Goal: Task Accomplishment & Management: Use online tool/utility

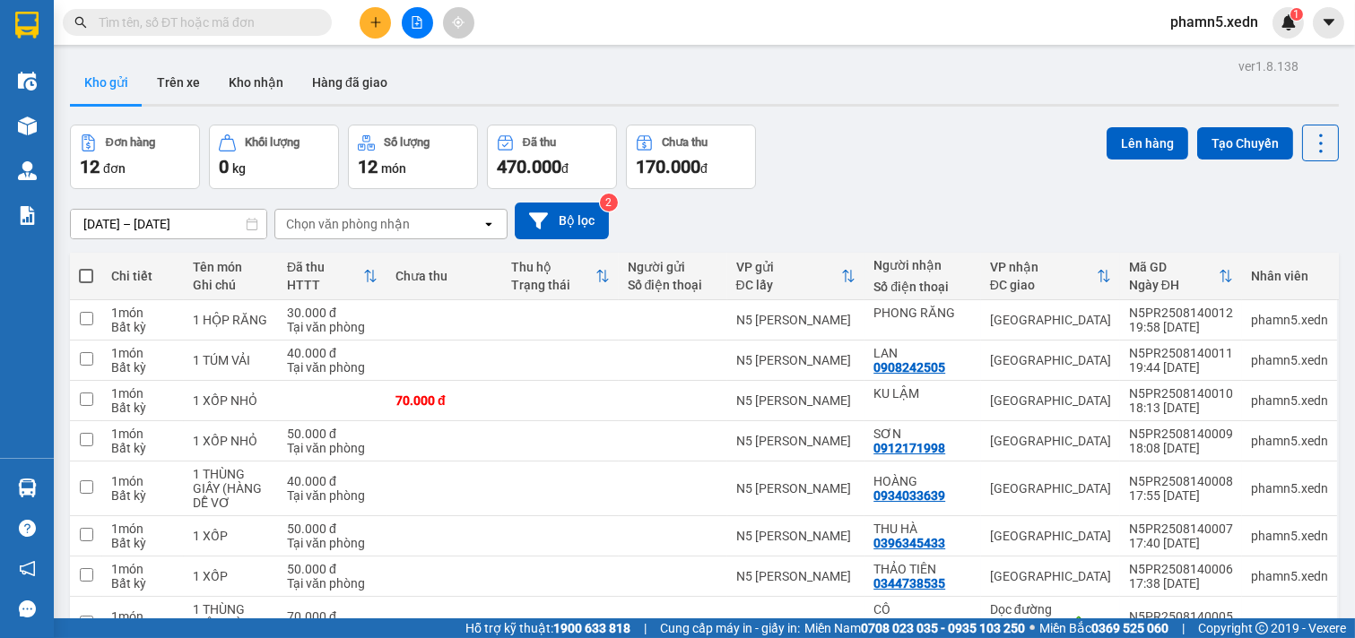
click at [87, 276] on span at bounding box center [86, 276] width 14 height 14
click at [86, 267] on input "checkbox" at bounding box center [86, 267] width 0 height 0
checkbox input "true"
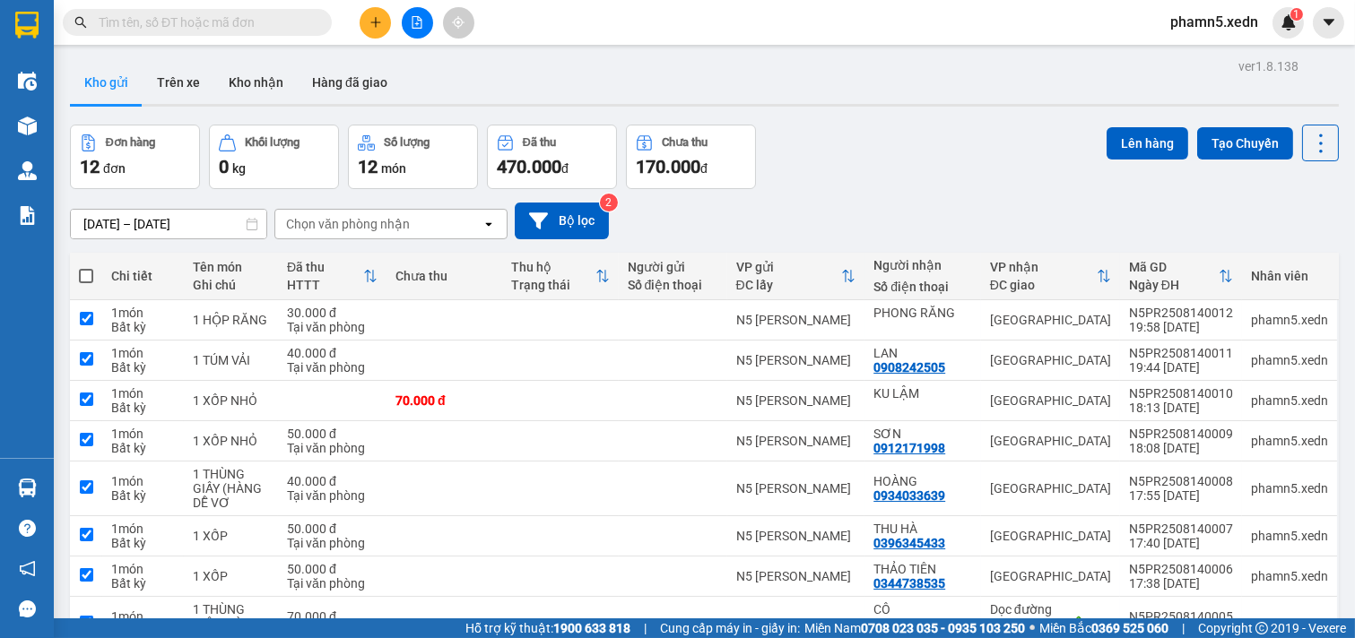
checkbox input "true"
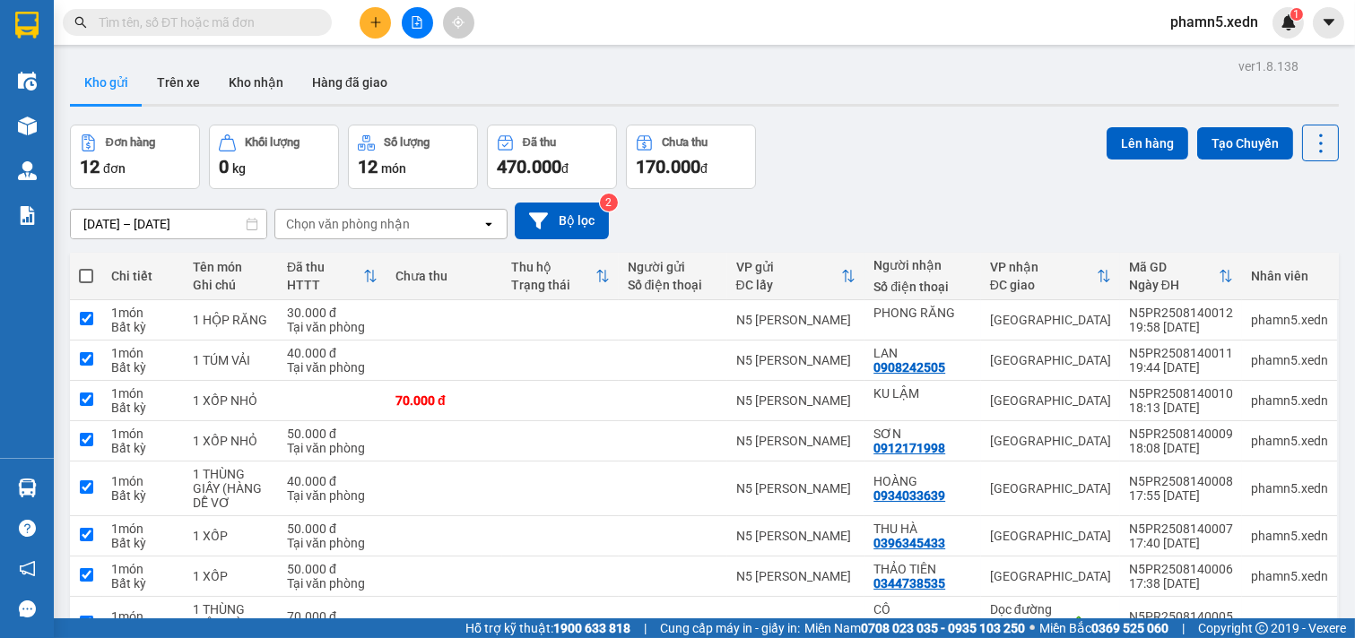
checkbox input "true"
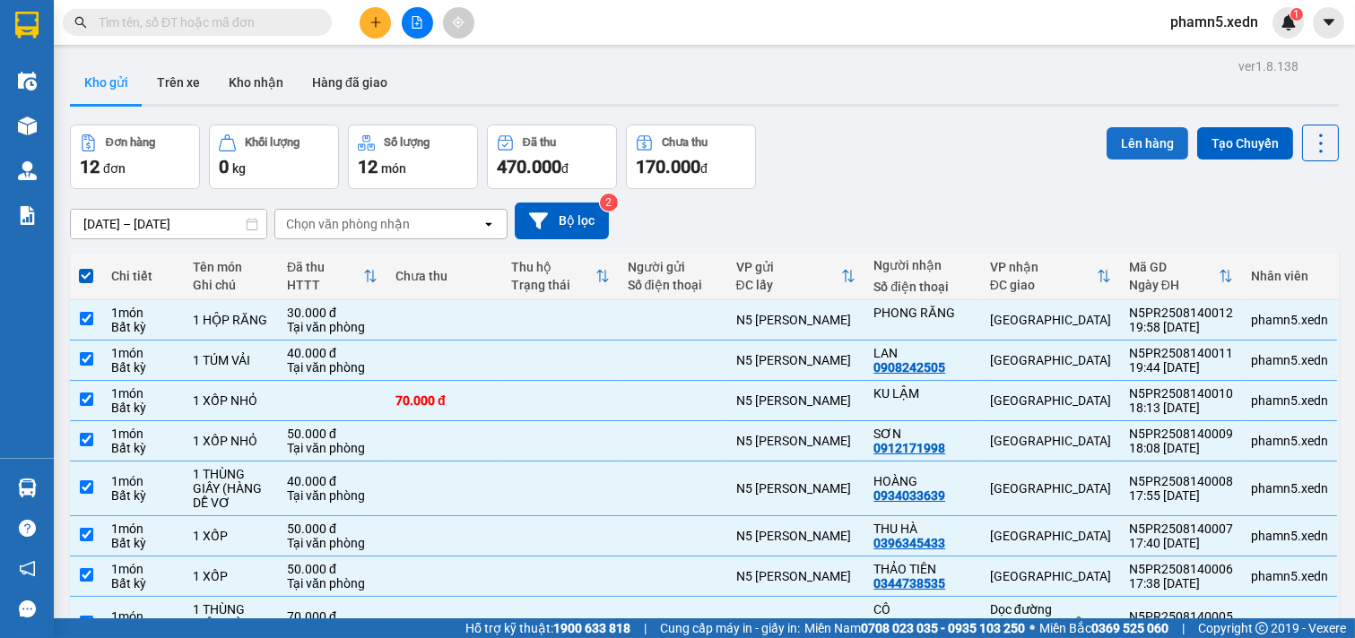
click at [1131, 147] on button "Lên hàng" at bounding box center [1147, 143] width 82 height 32
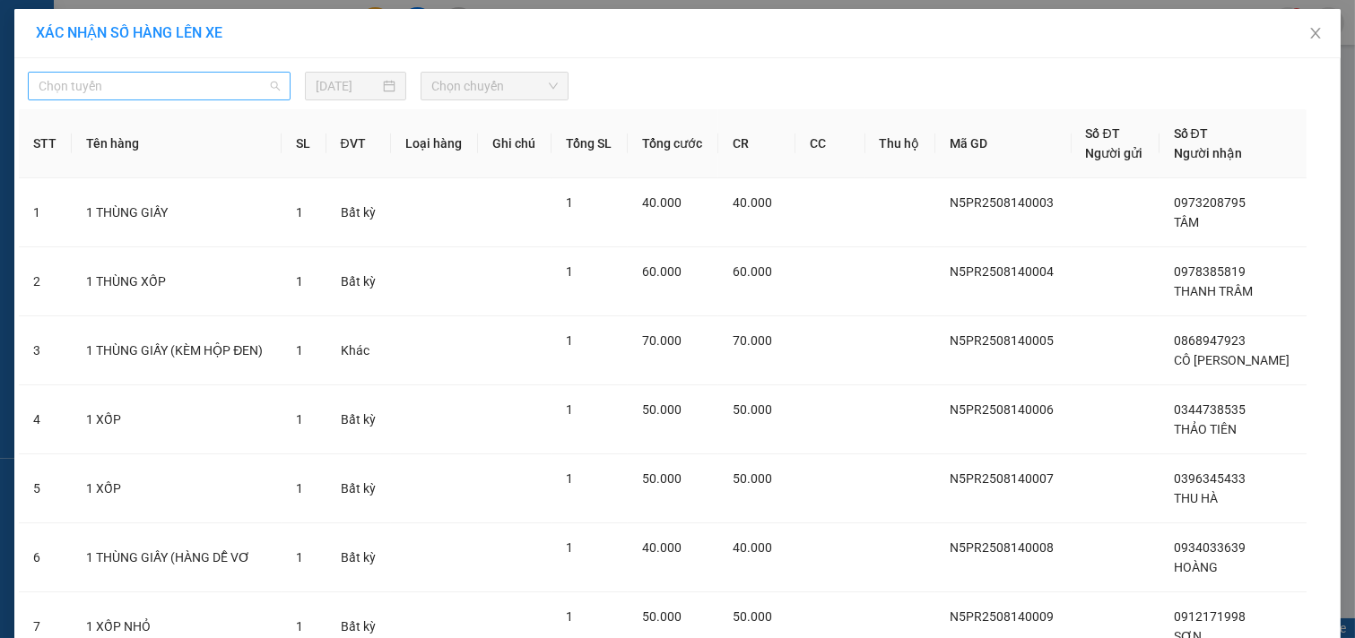
click at [265, 88] on span "Chọn tuyến" at bounding box center [159, 86] width 241 height 27
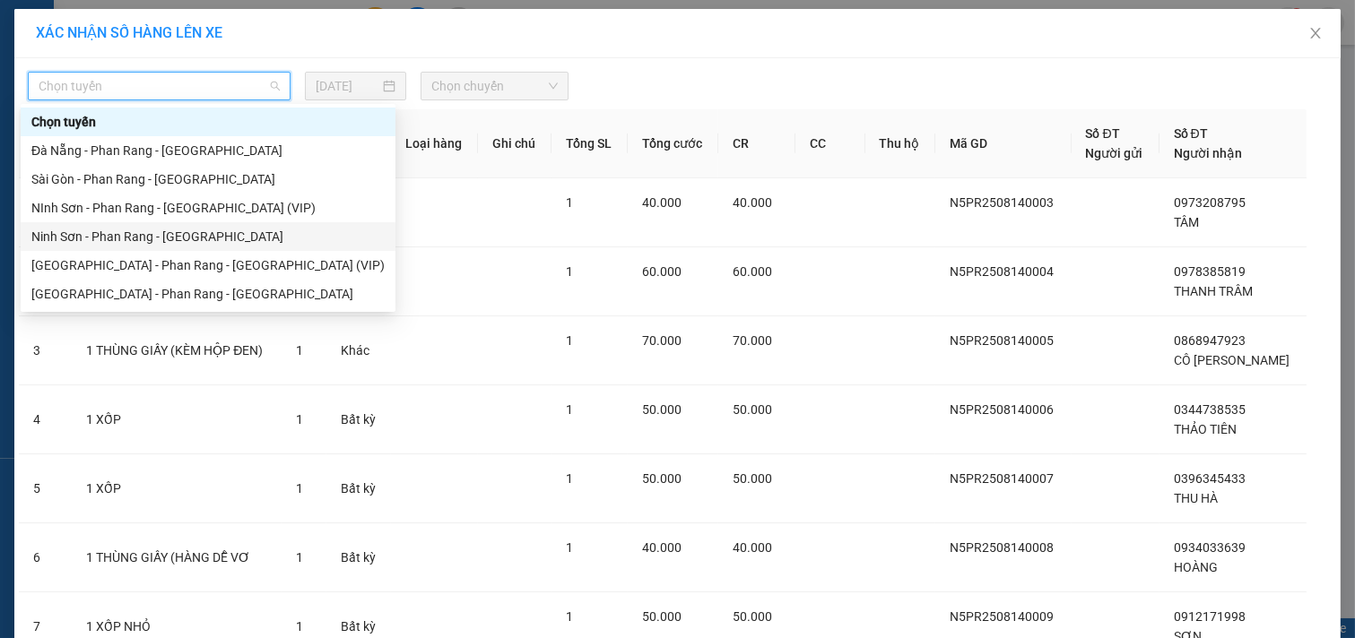
click at [209, 237] on div "Ninh Sơn - Phan Rang - [GEOGRAPHIC_DATA]" at bounding box center [207, 237] width 353 height 20
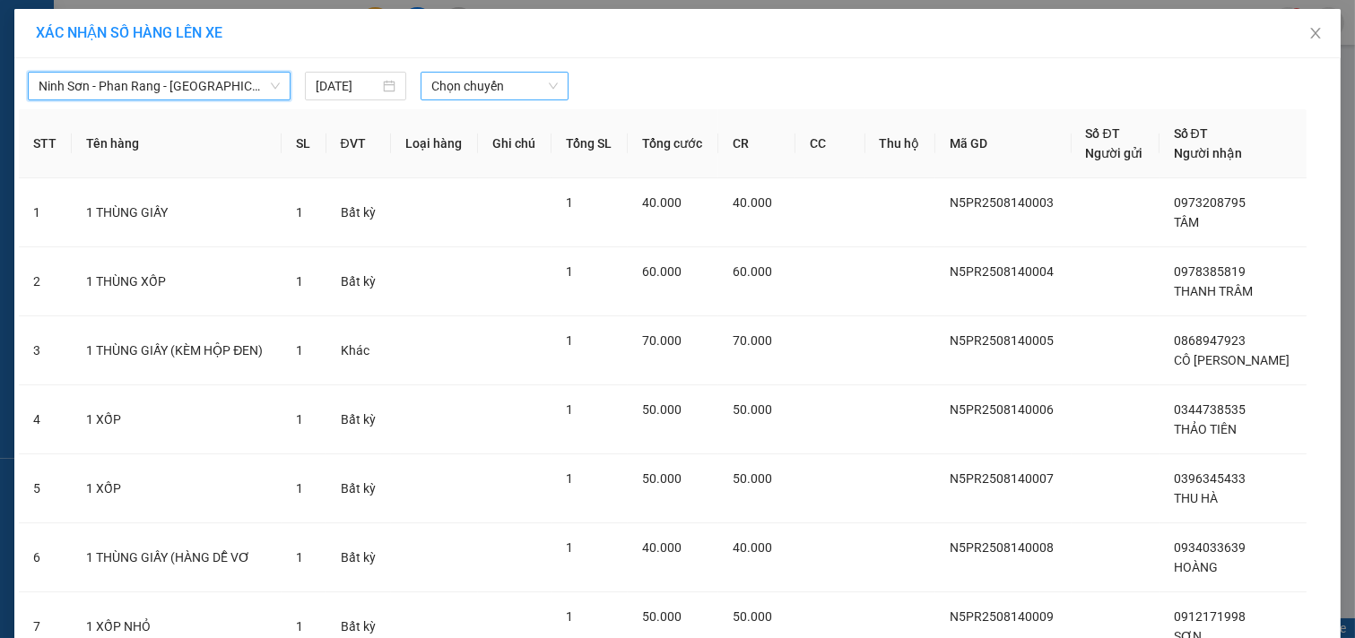
click at [539, 82] on span "Chọn chuyến" at bounding box center [494, 86] width 126 height 27
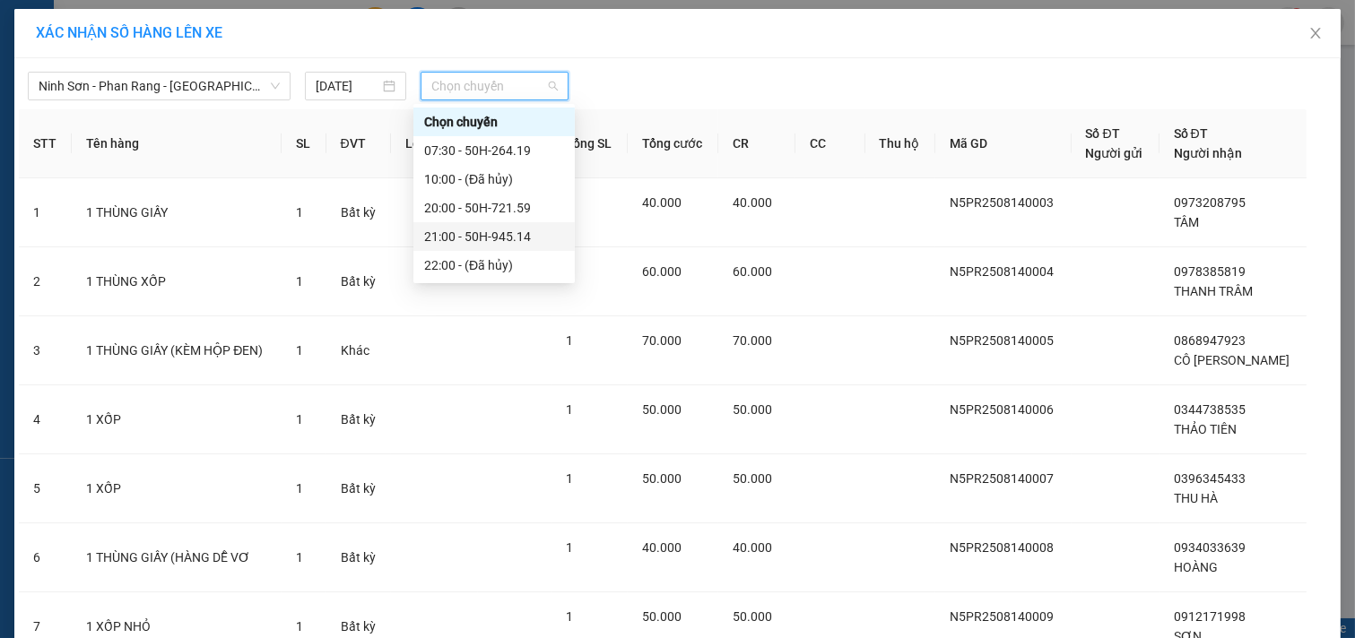
click at [521, 236] on div "21:00 - 50H-945.14" at bounding box center [494, 237] width 140 height 20
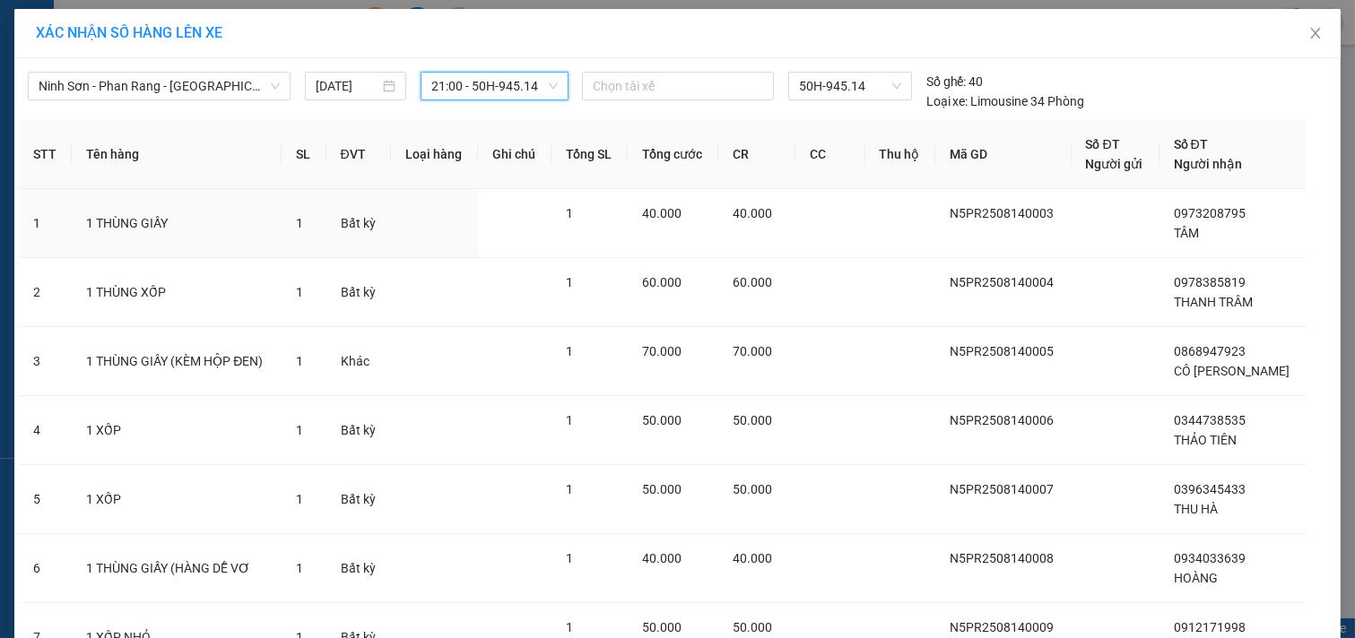
scroll to position [372, 0]
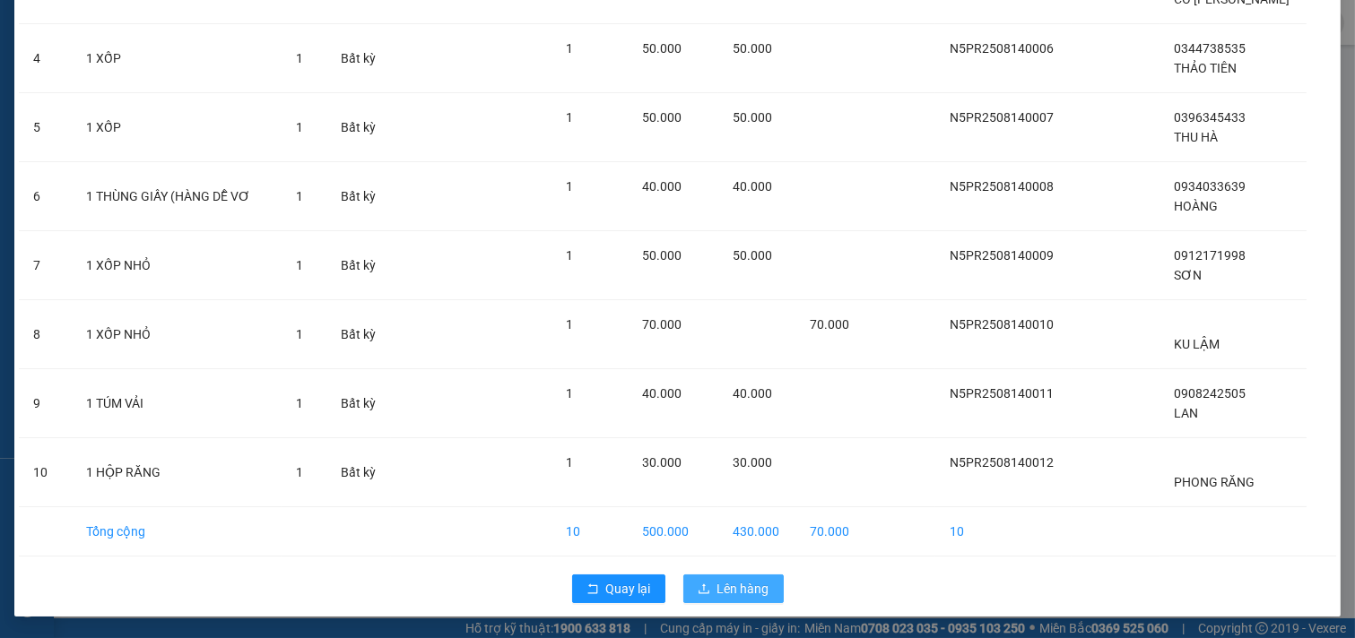
click at [732, 588] on span "Lên hàng" at bounding box center [743, 589] width 52 height 20
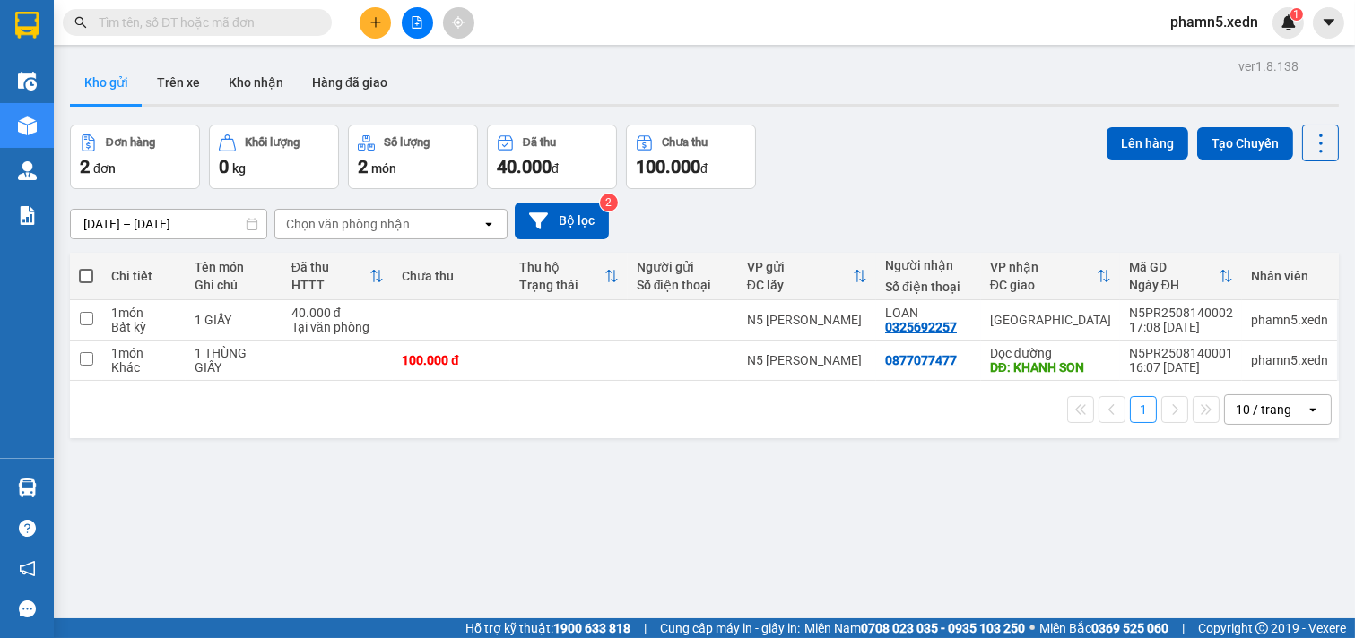
click at [90, 275] on span at bounding box center [86, 276] width 14 height 14
click at [86, 267] on input "checkbox" at bounding box center [86, 267] width 0 height 0
checkbox input "true"
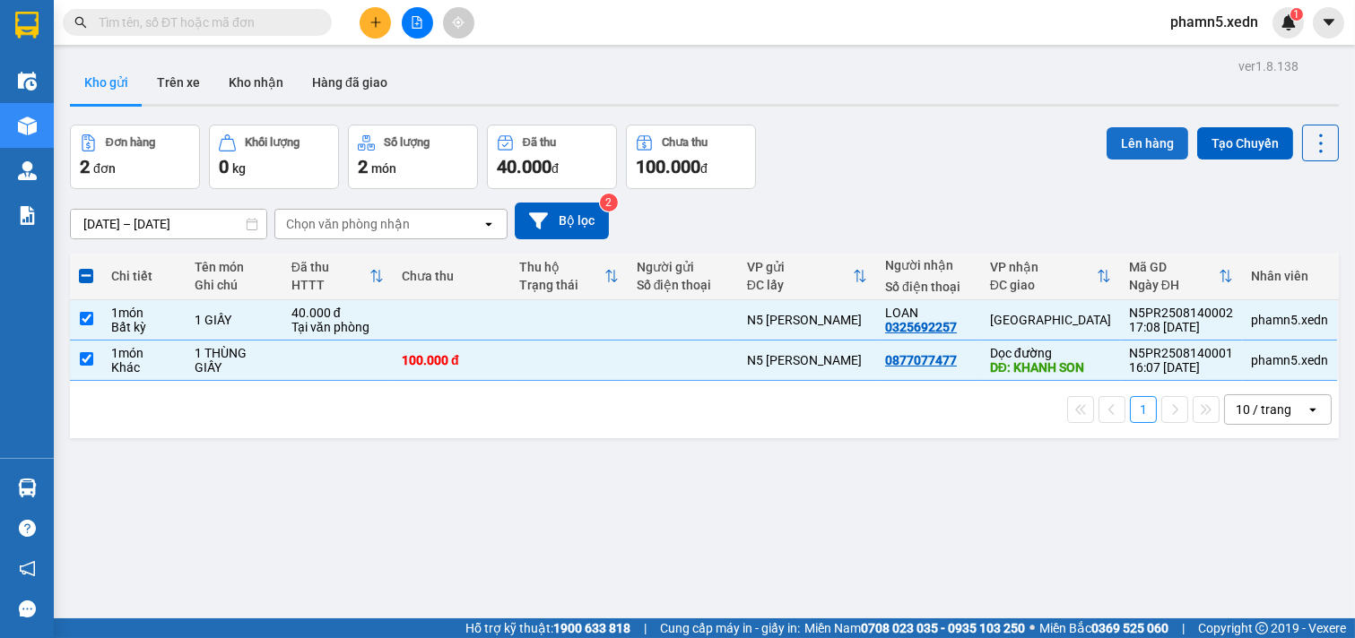
click at [1127, 136] on button "Lên hàng" at bounding box center [1147, 143] width 82 height 32
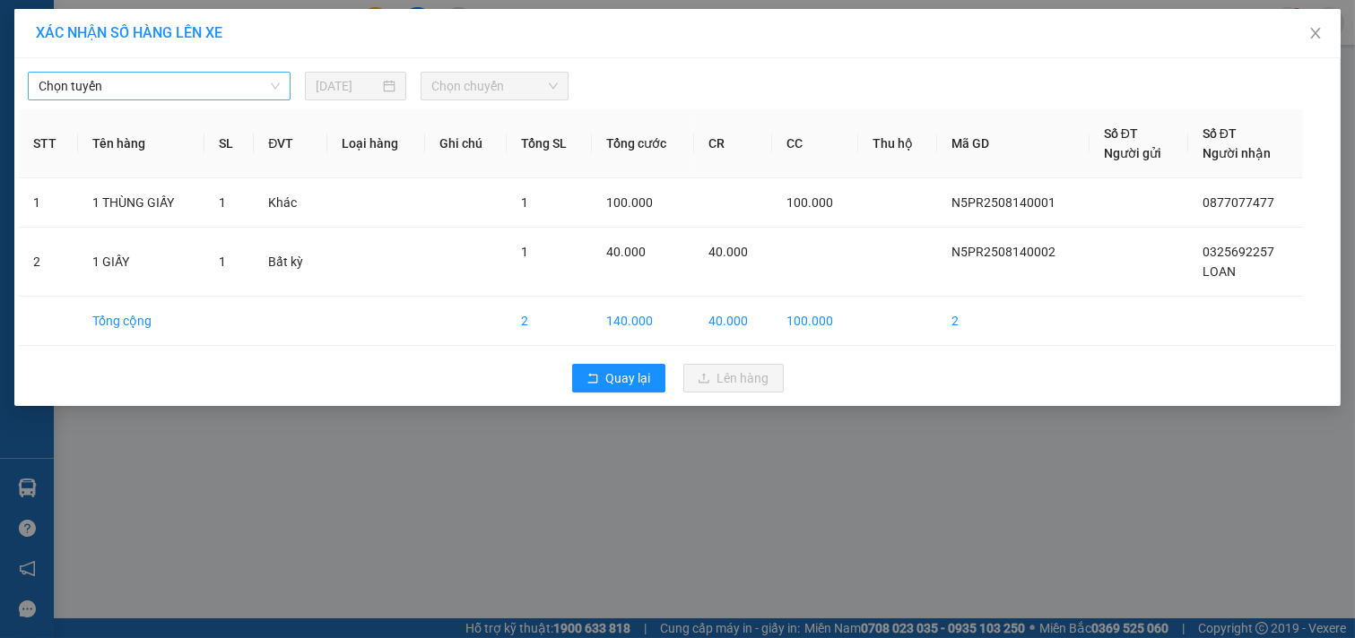
click at [264, 82] on span "Chọn tuyến" at bounding box center [159, 86] width 241 height 27
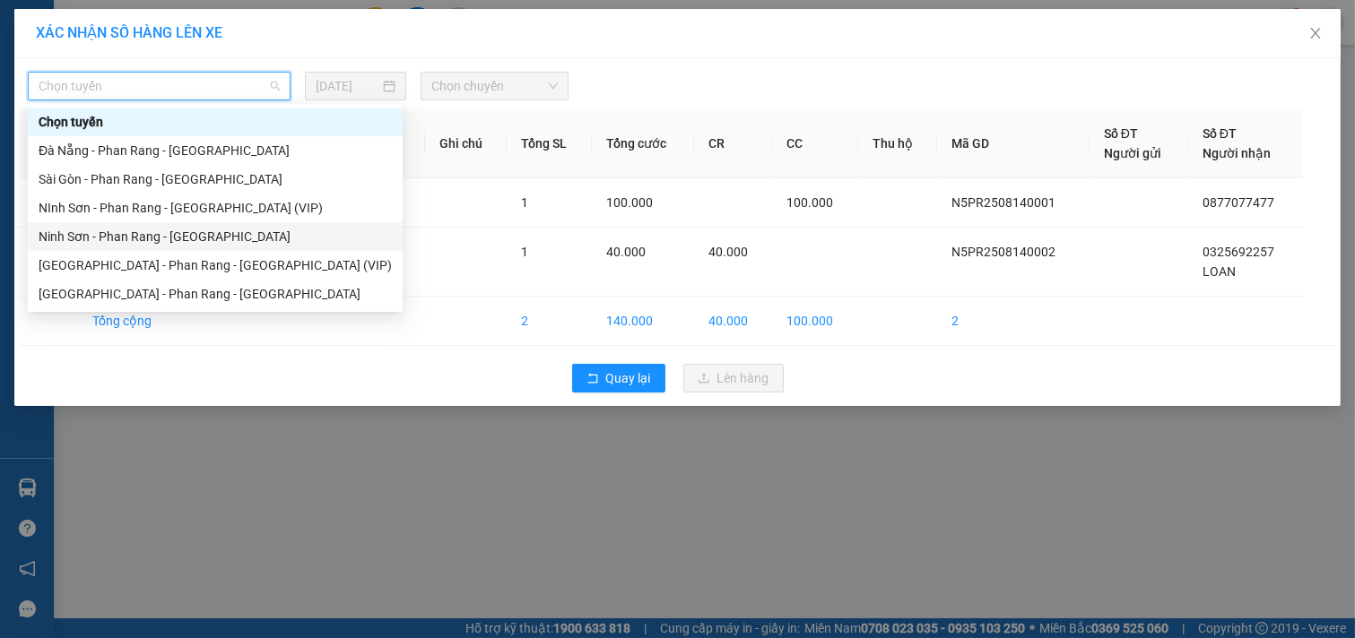
click at [230, 238] on div "Ninh Sơn - Phan Rang - [GEOGRAPHIC_DATA]" at bounding box center [215, 237] width 353 height 20
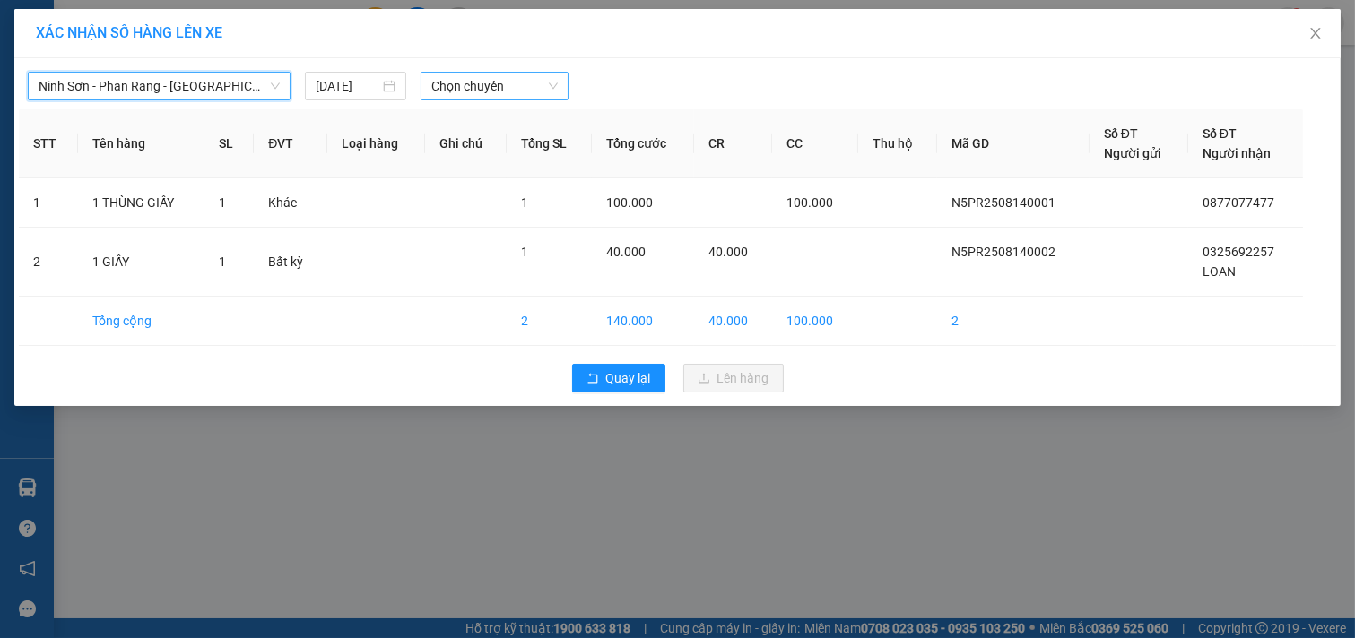
click at [547, 78] on span "Chọn chuyến" at bounding box center [494, 86] width 126 height 27
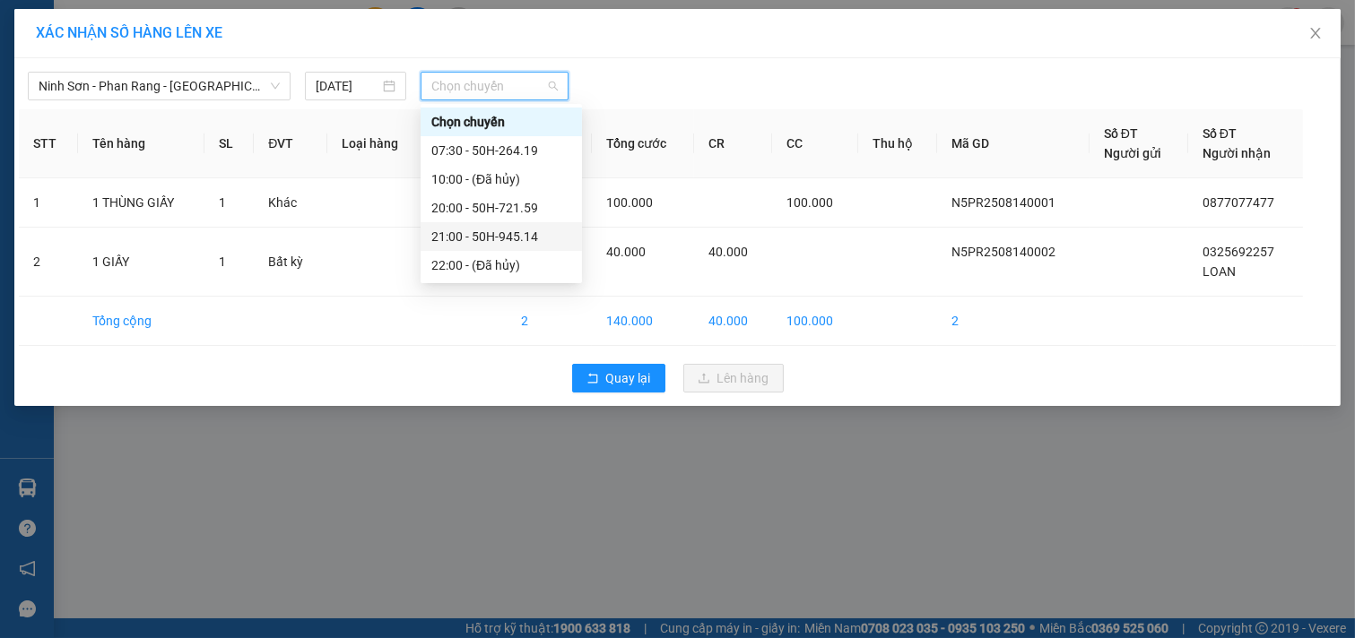
click at [524, 235] on div "21:00 - 50H-945.14" at bounding box center [501, 237] width 140 height 20
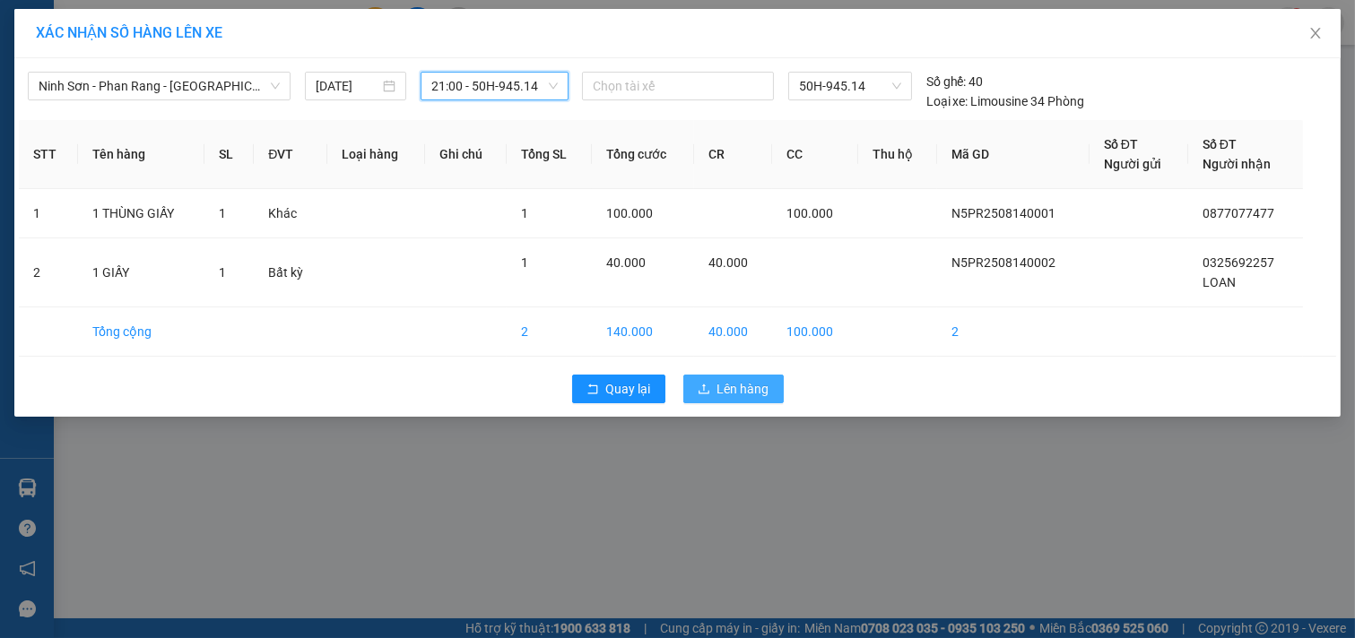
click at [721, 392] on span "Lên hàng" at bounding box center [743, 389] width 52 height 20
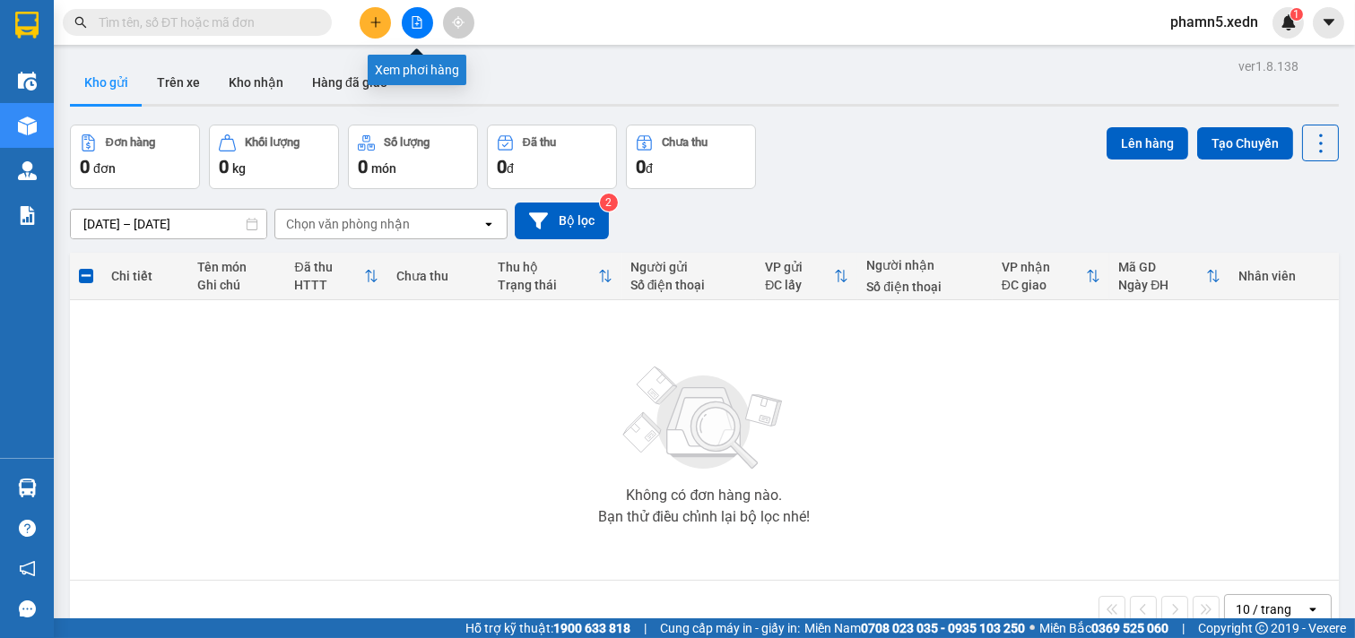
click at [415, 21] on icon "file-add" at bounding box center [417, 22] width 13 height 13
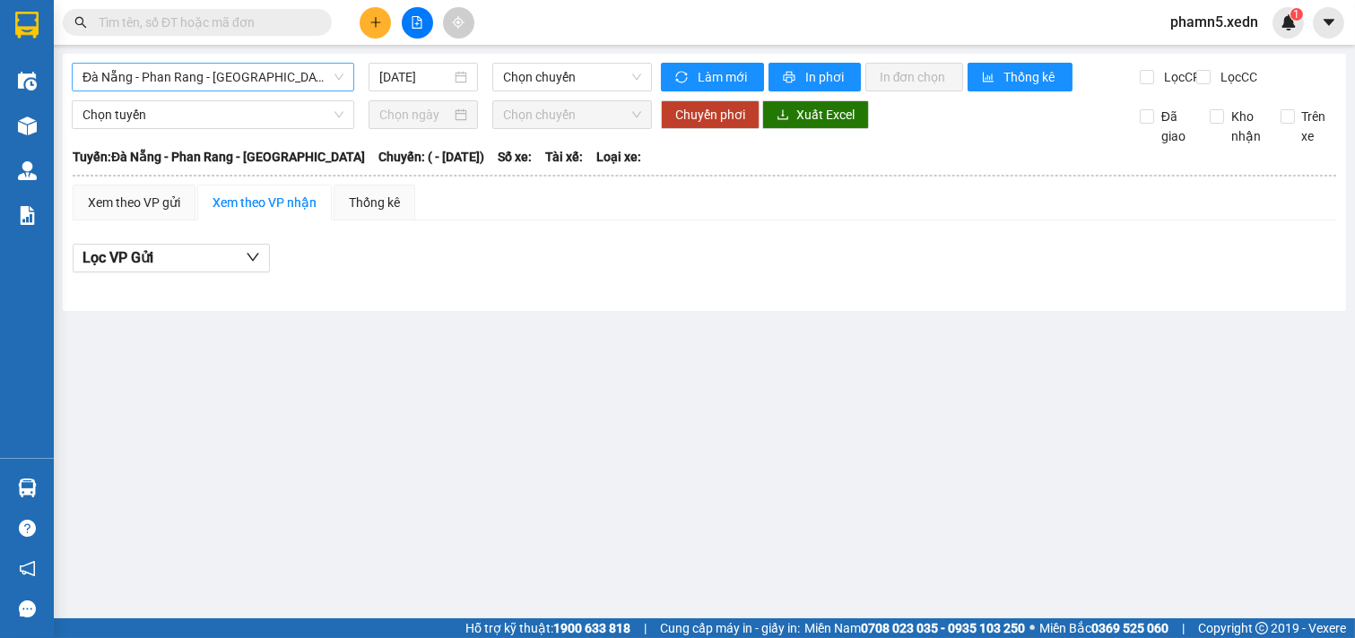
click at [335, 74] on span "Đà Nẵng - Phan Rang - [GEOGRAPHIC_DATA]" at bounding box center [212, 77] width 261 height 27
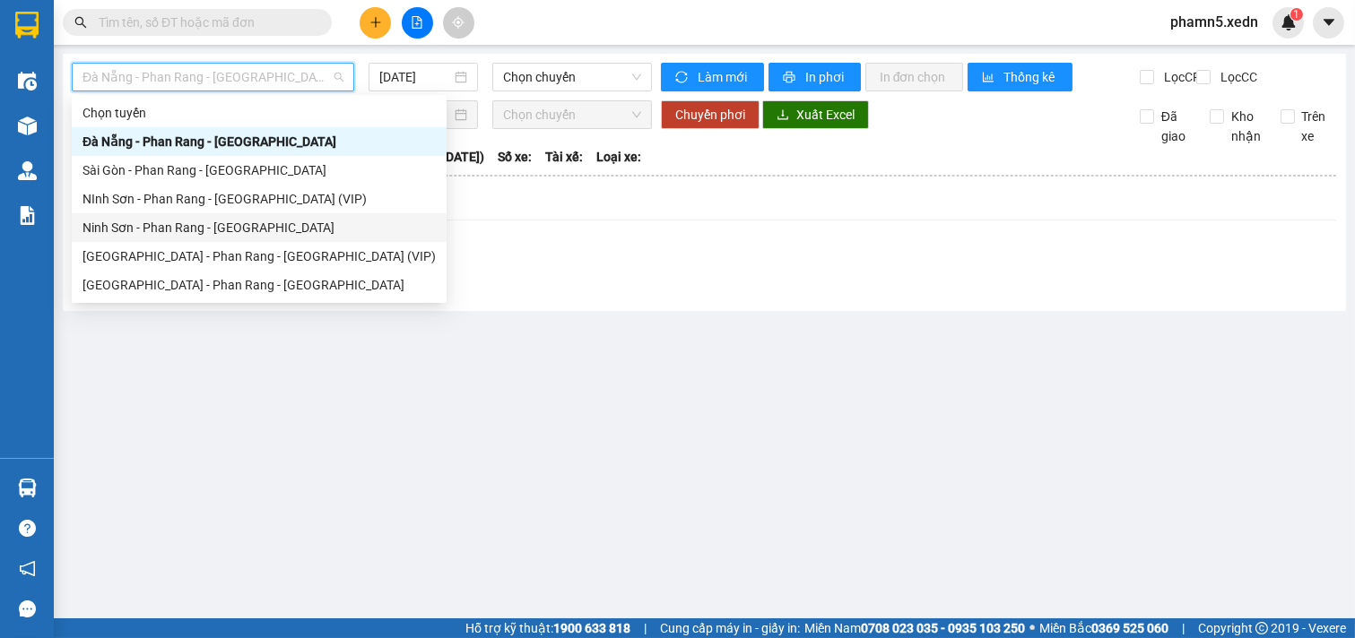
click at [260, 230] on div "Ninh Sơn - Phan Rang - [GEOGRAPHIC_DATA]" at bounding box center [258, 228] width 353 height 20
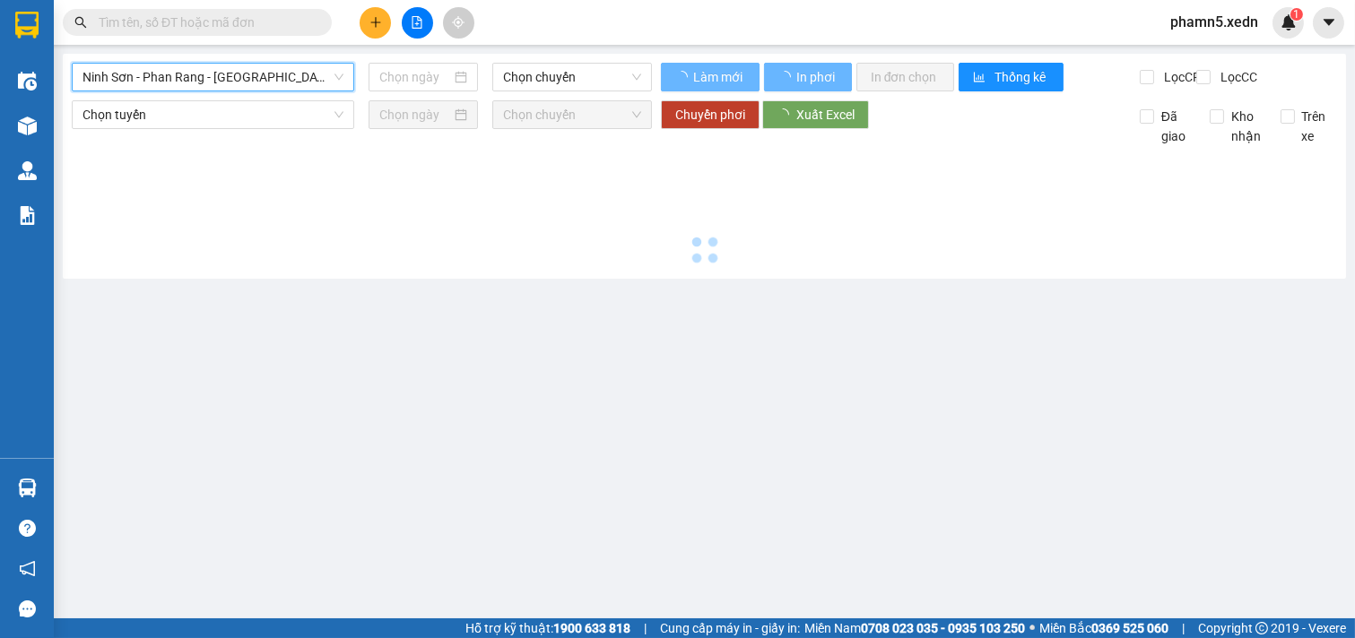
type input "[DATE]"
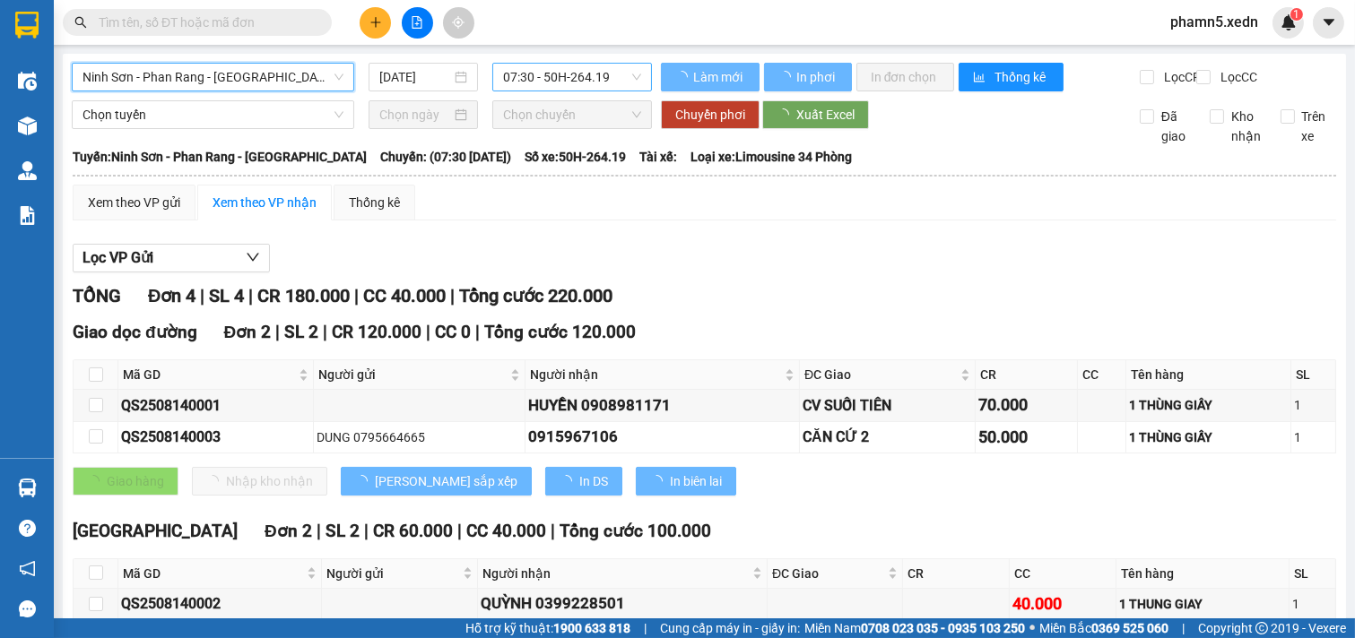
click at [637, 79] on div "07:30 - 50H-264.19" at bounding box center [571, 77] width 159 height 29
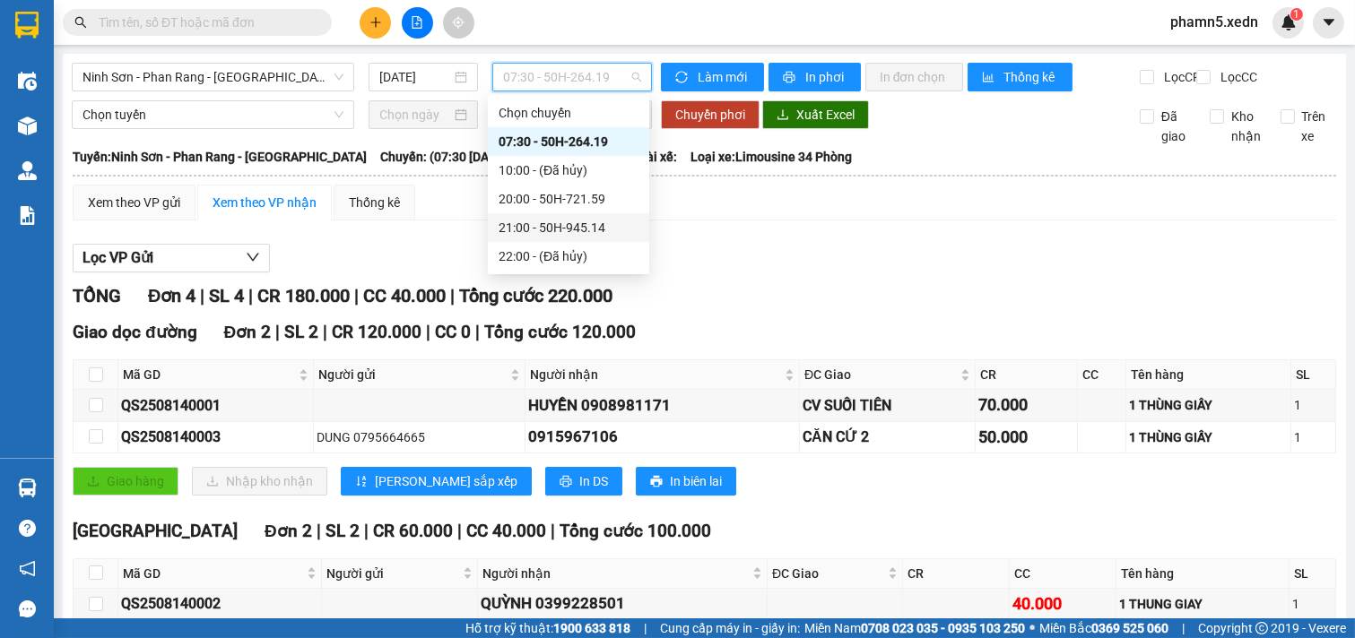
click at [581, 224] on div "21:00 - 50H-945.14" at bounding box center [568, 228] width 140 height 20
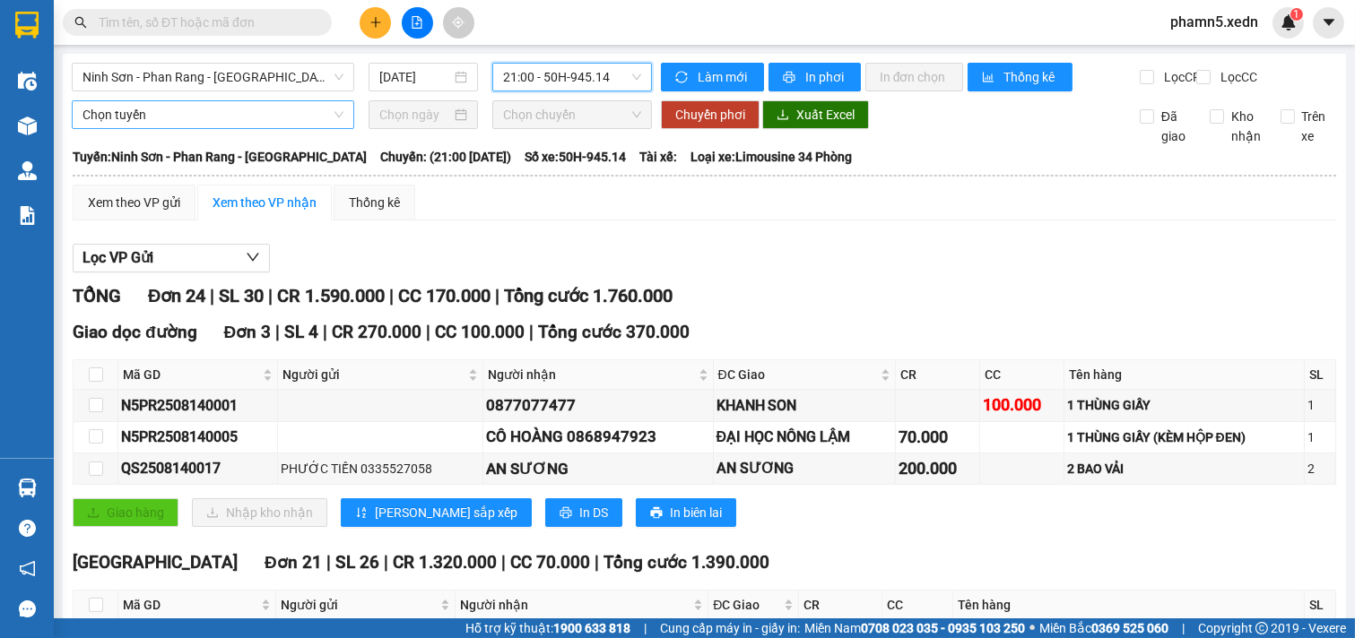
click at [342, 126] on div "Chọn tuyến" at bounding box center [213, 114] width 282 height 29
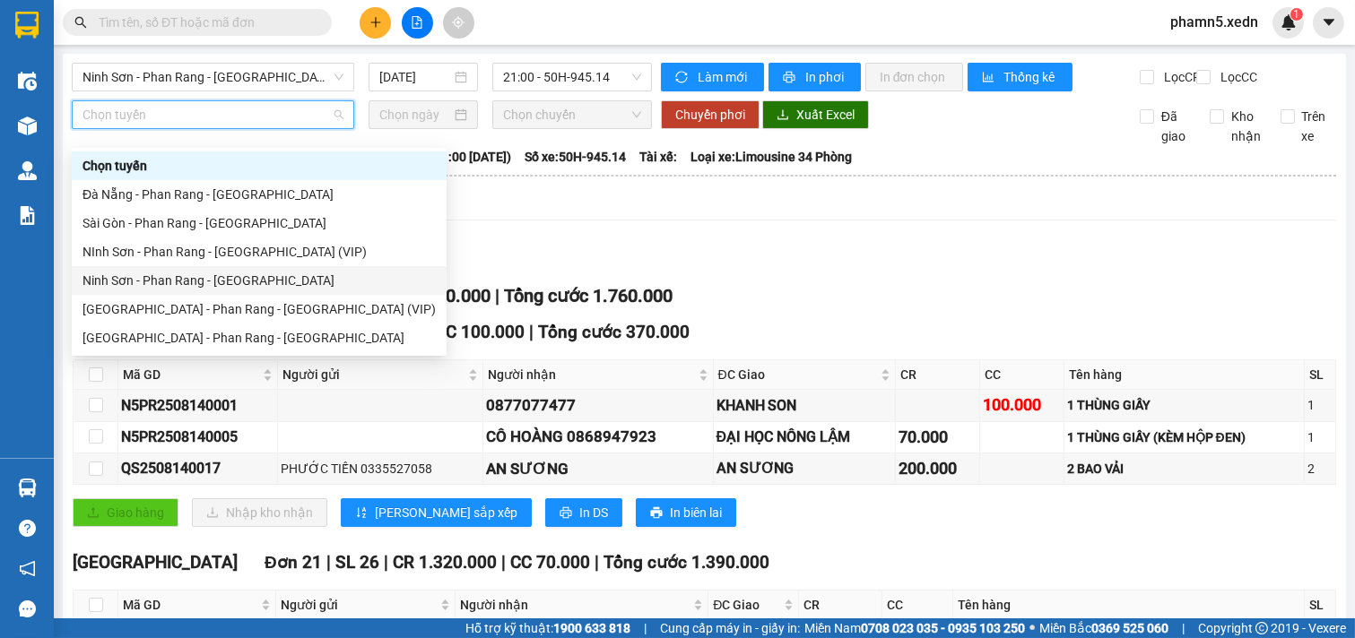
click at [220, 278] on div "Ninh Sơn - Phan Rang - [GEOGRAPHIC_DATA]" at bounding box center [258, 281] width 353 height 20
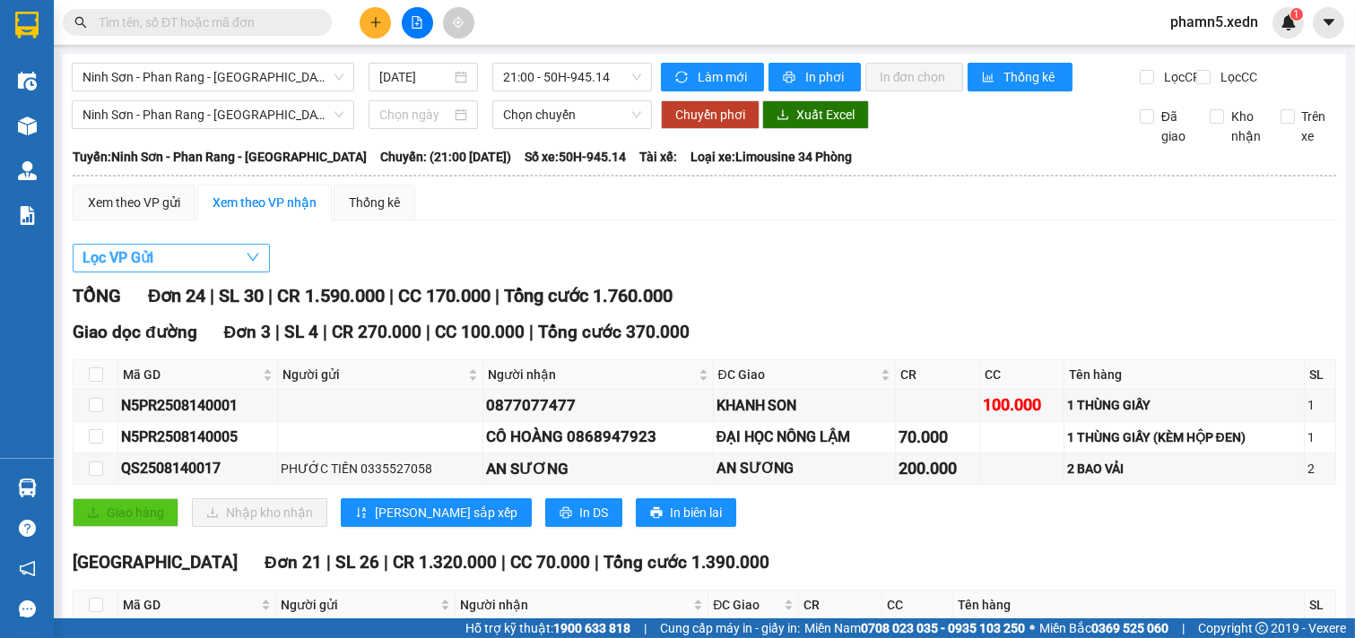
click at [253, 264] on icon "down" at bounding box center [253, 257] width 14 height 14
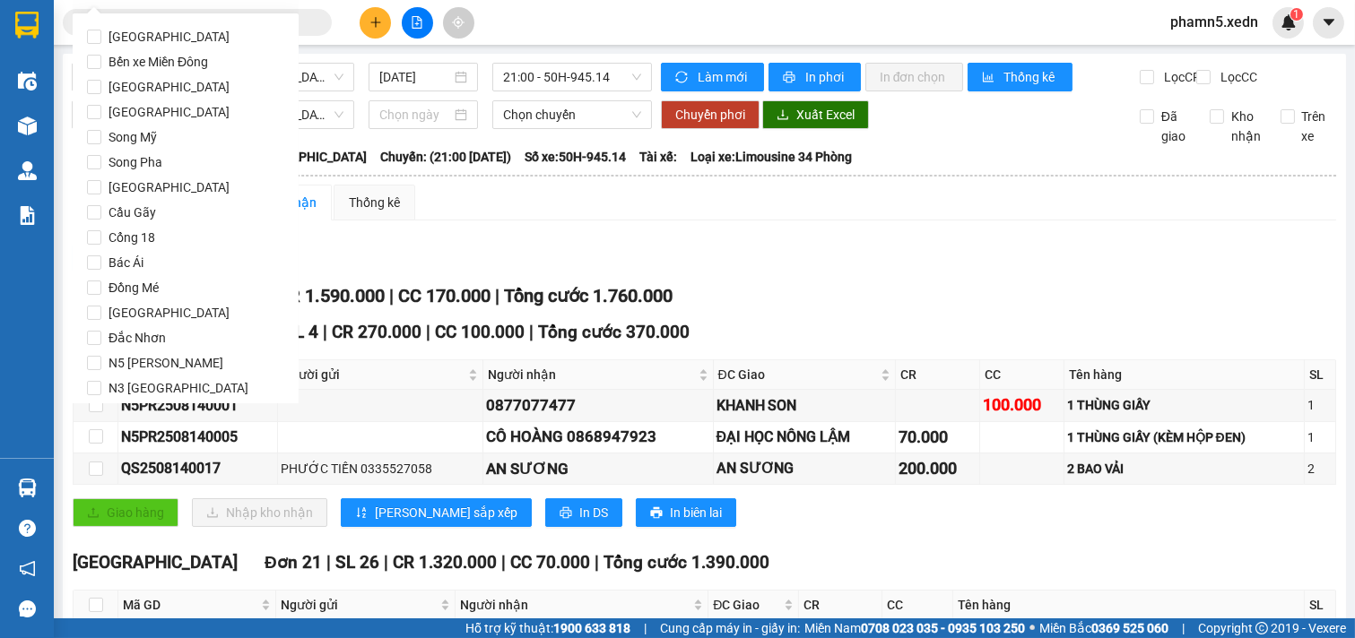
scroll to position [87, 0]
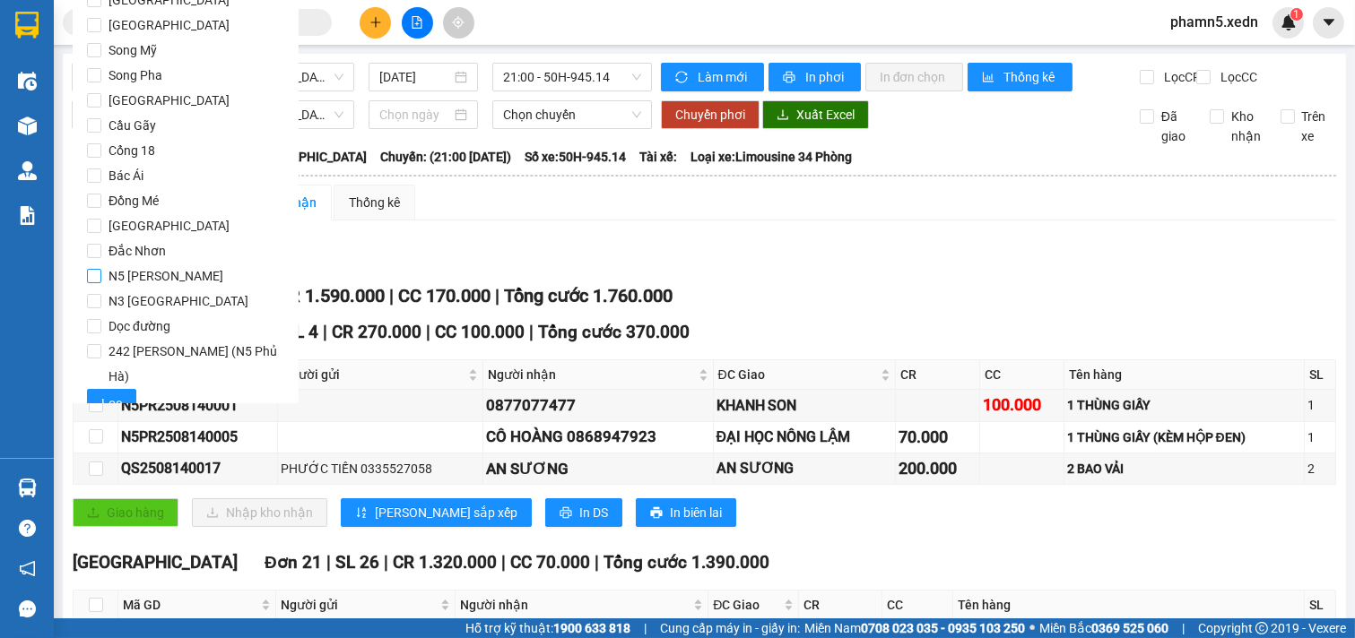
click at [94, 273] on input "N5 [PERSON_NAME]" at bounding box center [94, 276] width 14 height 14
checkbox input "true"
click at [112, 394] on span "Lọc" at bounding box center [111, 404] width 21 height 20
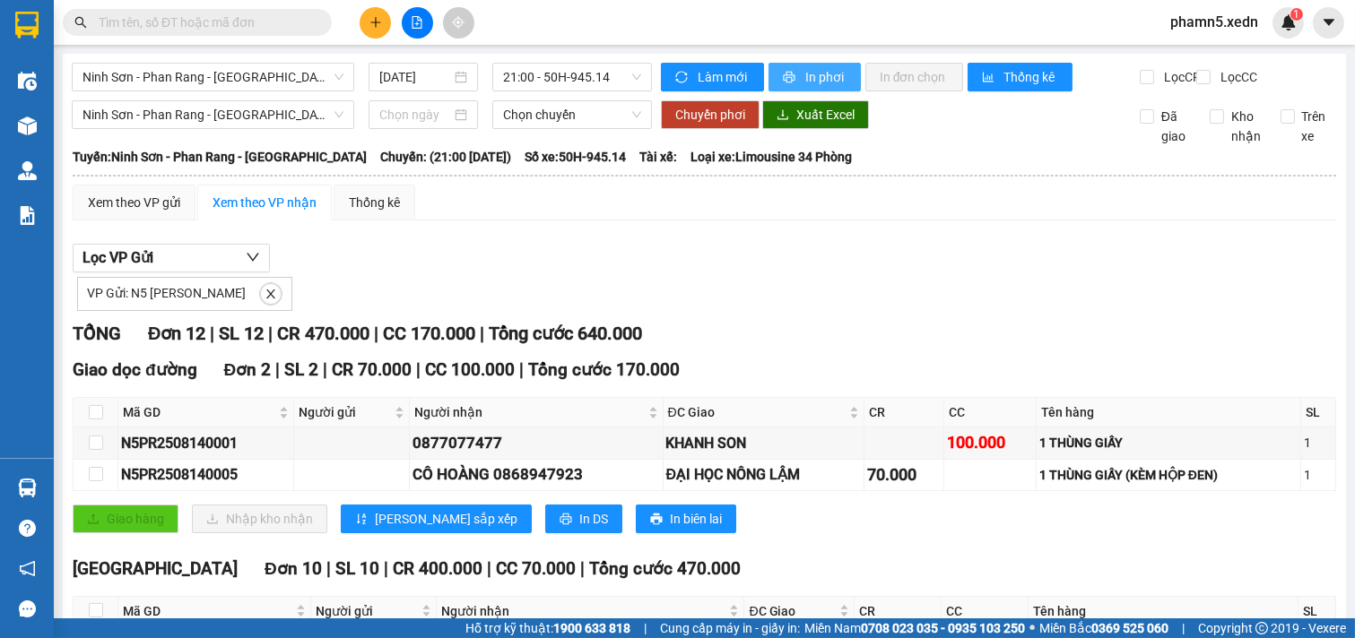
click at [831, 79] on span "In phơi" at bounding box center [825, 77] width 41 height 20
